Goal: Task Accomplishment & Management: Manage account settings

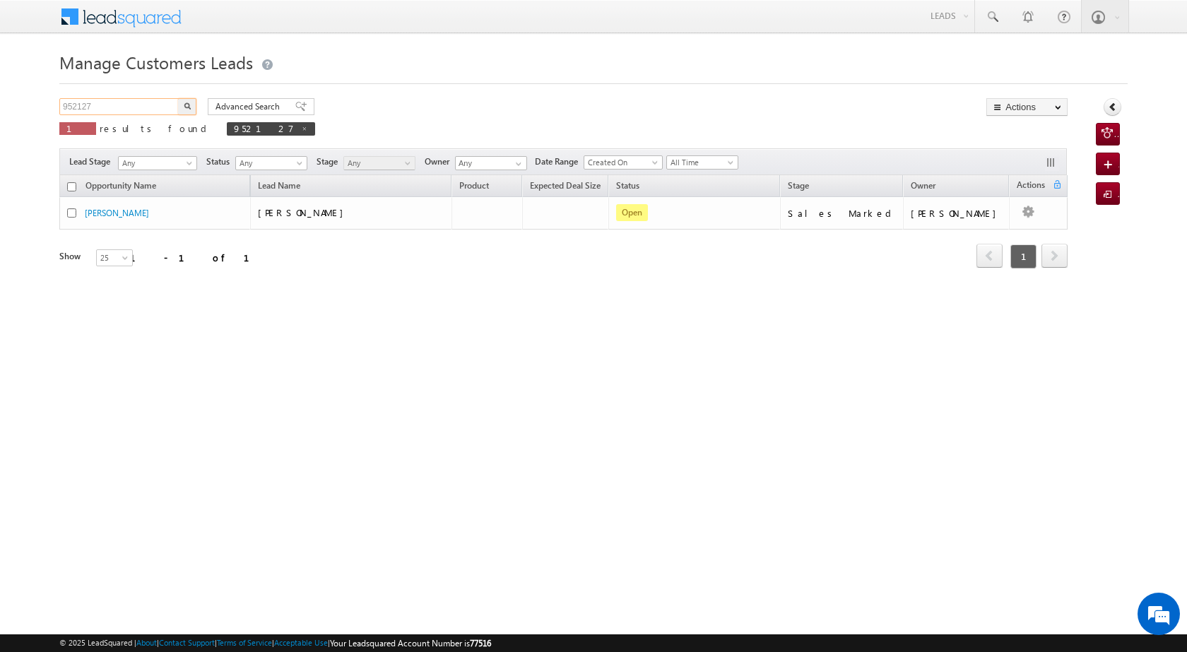
drag, startPoint x: 114, startPoint y: 105, endPoint x: 34, endPoint y: 104, distance: 79.8
click at [35, 103] on body "Menu [PERSON_NAME] [PERSON_NAME] a2@ks erve." at bounding box center [593, 200] width 1187 height 401
paste input "48"
type input "952148"
click at [182, 106] on button "button" at bounding box center [187, 106] width 18 height 17
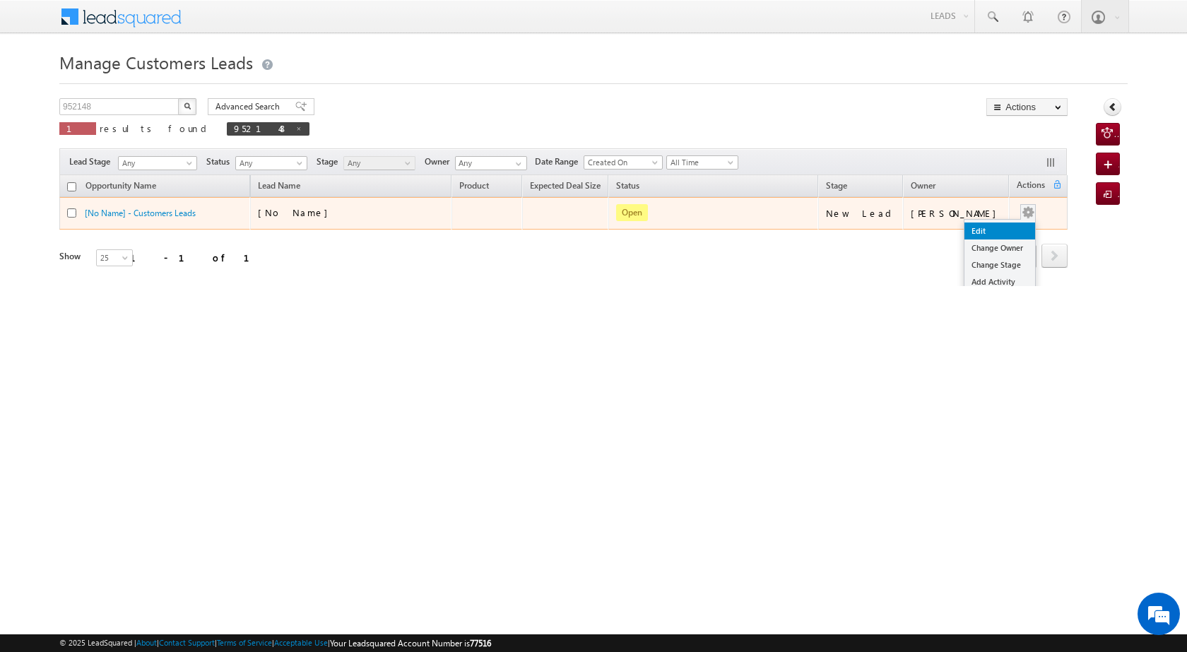
click at [981, 232] on link "Edit" at bounding box center [999, 231] width 71 height 17
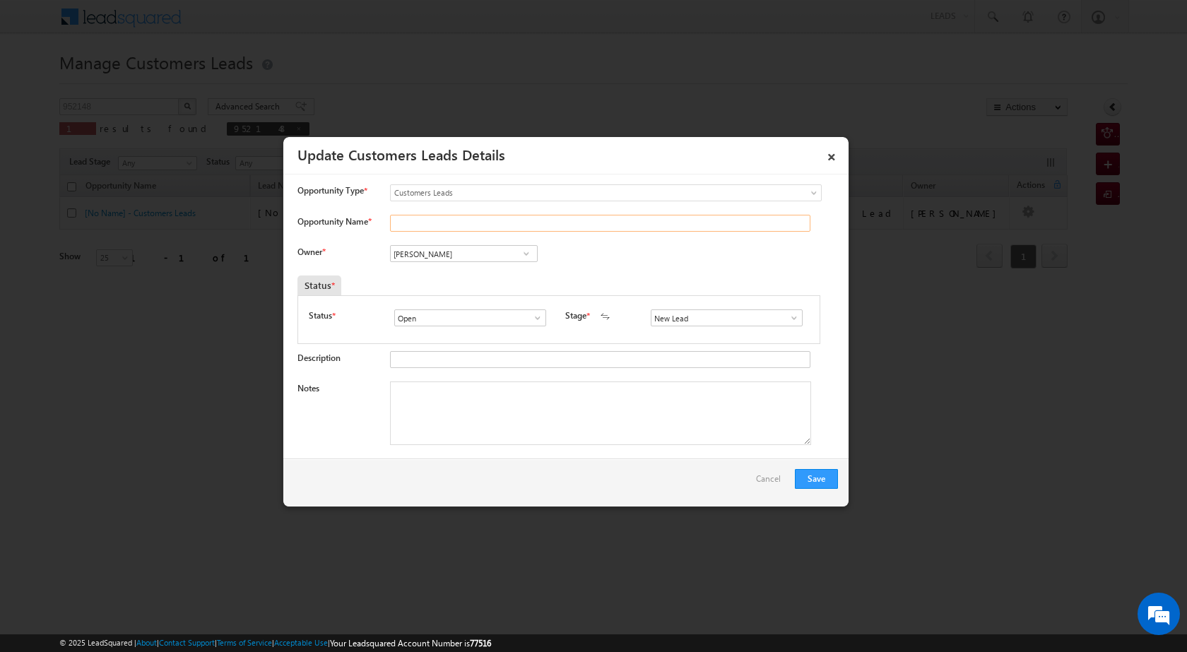
click at [437, 223] on input "Opportunity Name *" at bounding box center [600, 223] width 420 height 17
paste input "[PERSON_NAME]"
type input "[PERSON_NAME]"
click at [787, 317] on span at bounding box center [794, 317] width 14 height 11
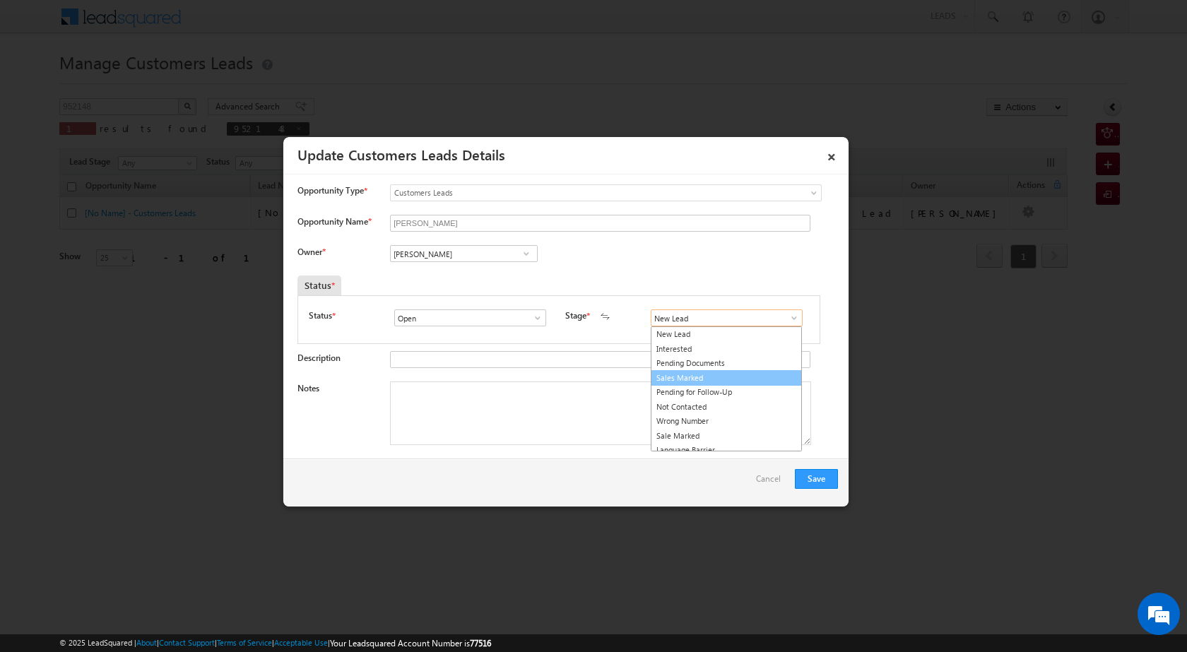
click at [711, 382] on link "Sales Marked" at bounding box center [726, 378] width 151 height 16
type input "Sales Marked"
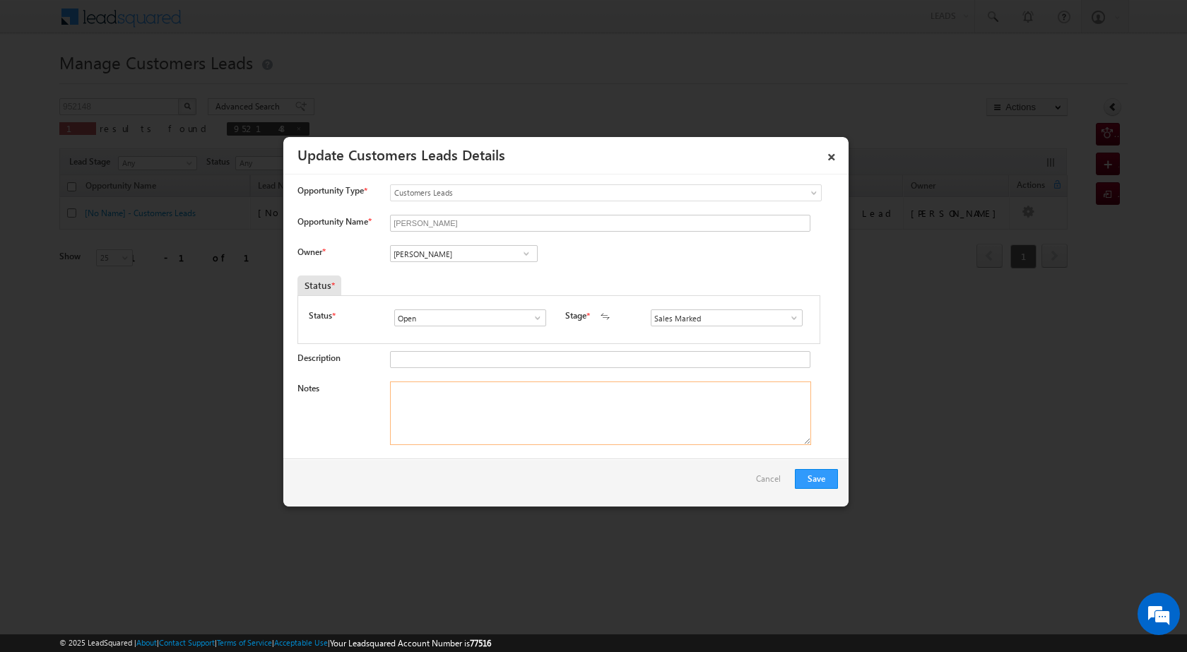
click at [503, 413] on textarea "Notes" at bounding box center [600, 414] width 421 height 64
click at [521, 254] on span at bounding box center [526, 253] width 14 height 11
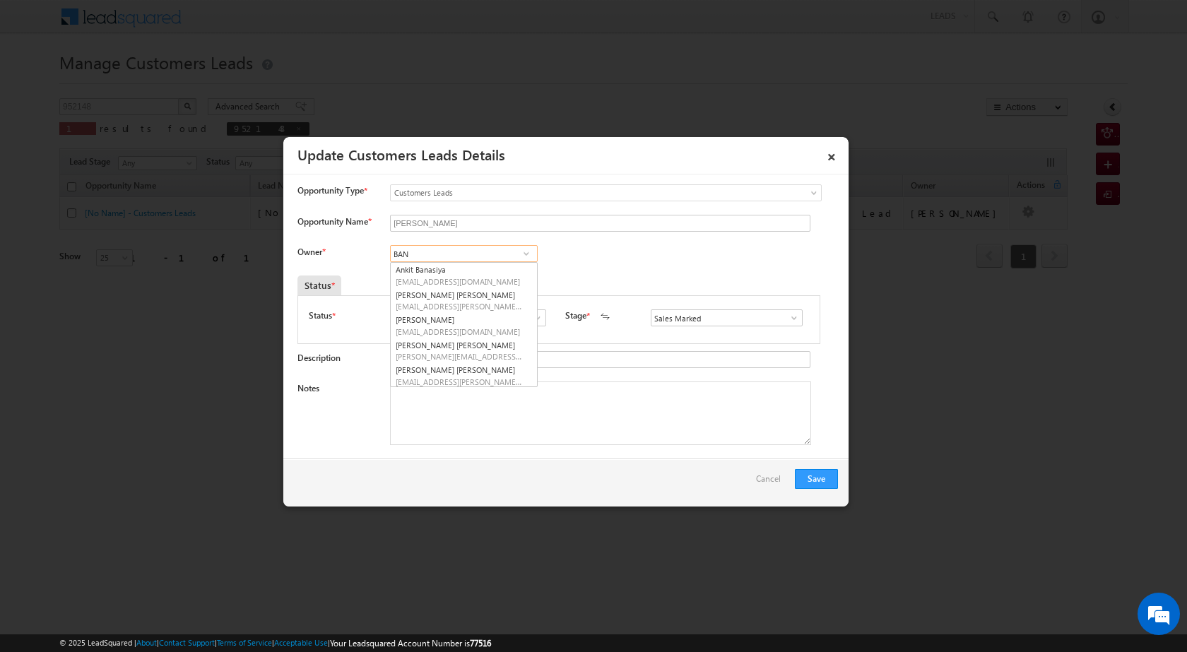
type input "BAN"
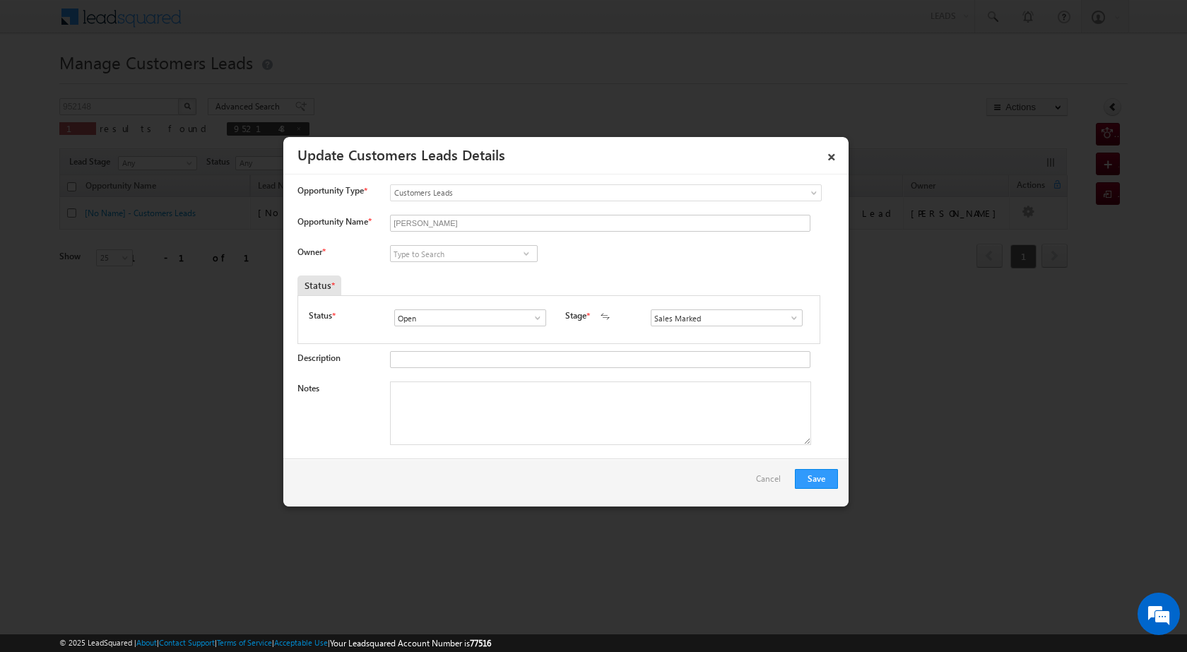
click at [528, 253] on span at bounding box center [526, 253] width 14 height 11
click at [497, 286] on span "[EMAIL_ADDRESS][DOMAIN_NAME]" at bounding box center [459, 281] width 127 height 11
type input "[PERSON_NAME]"
click at [579, 413] on textarea "Notes" at bounding box center [600, 414] width 421 height 64
click at [573, 414] on textarea "Notes" at bounding box center [600, 414] width 421 height 64
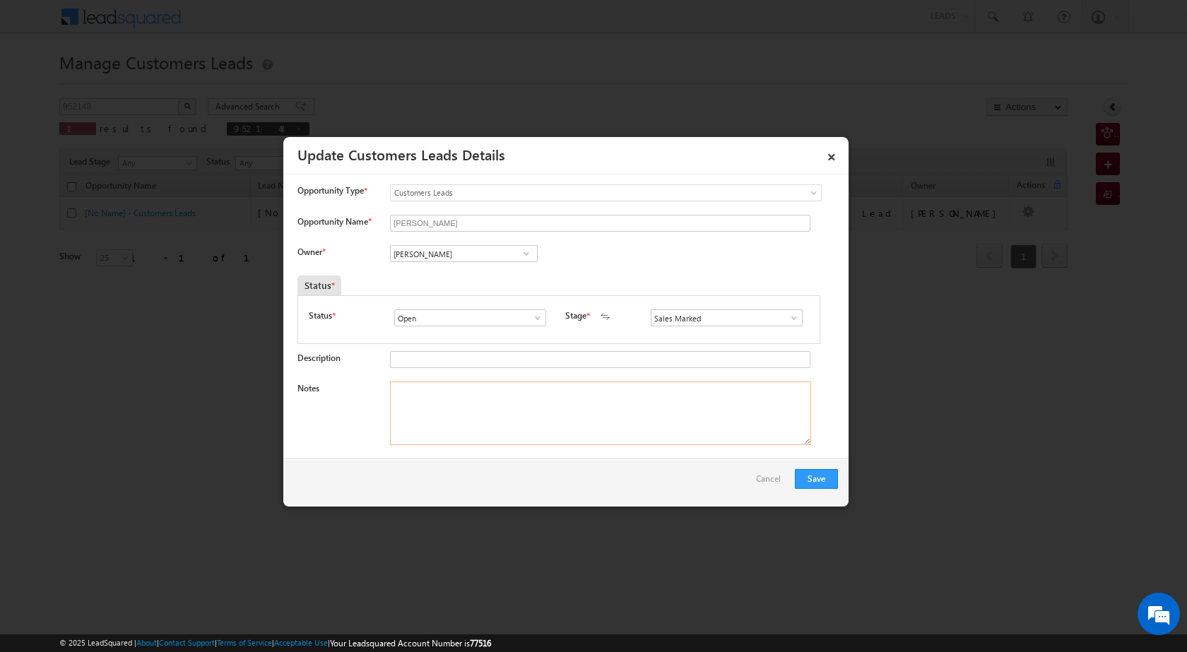
click at [475, 421] on textarea "Notes" at bounding box center [600, 414] width 421 height 64
paste textarea "[PERSON_NAME] 9009564305 CX NEED TOPUP 4 LAC TOMARROW VISIT SHEDULE CX AVLEBALE…"
type textarea "[PERSON_NAME] 9009564305 CX NEED TOPUP 4 LAC TOMARROW VISIT SHEDULE CX AVLEBALE…"
click at [822, 476] on button "Save" at bounding box center [816, 479] width 43 height 20
